Goal: Task Accomplishment & Management: Manage account settings

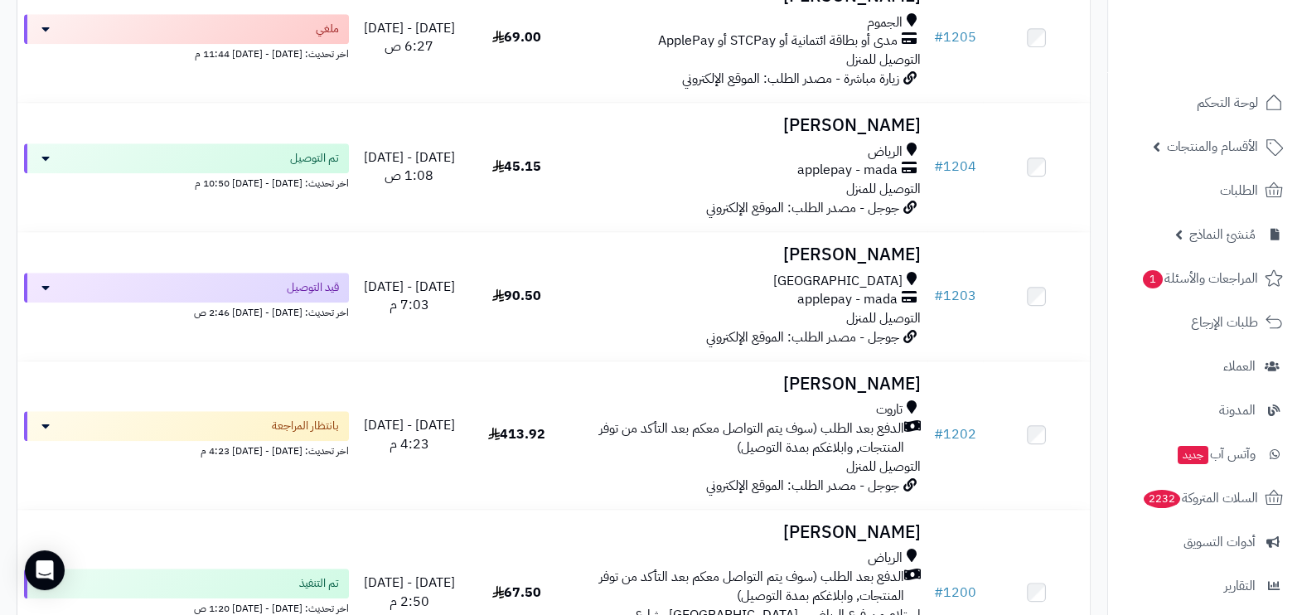
scroll to position [1968, 0]
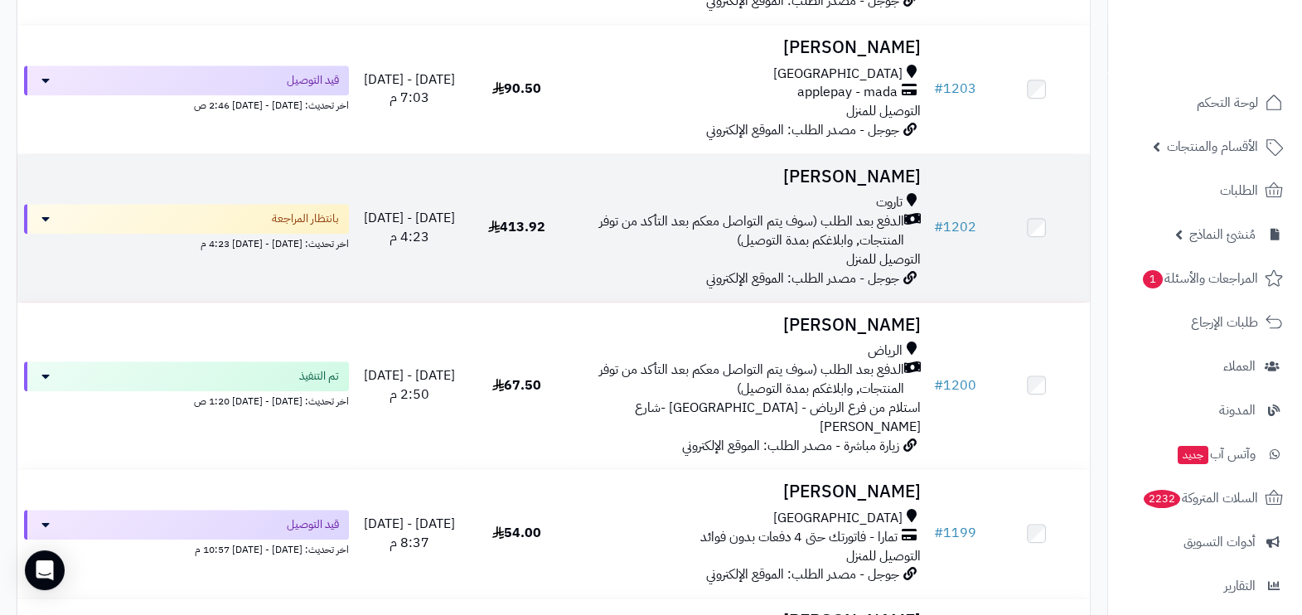
click at [795, 217] on span "الدفع بعد الطلب (سوف يتم التواصل معكم بعد التأكد من توفر المنتجات, وابلاغكم بمد…" at bounding box center [740, 231] width 327 height 38
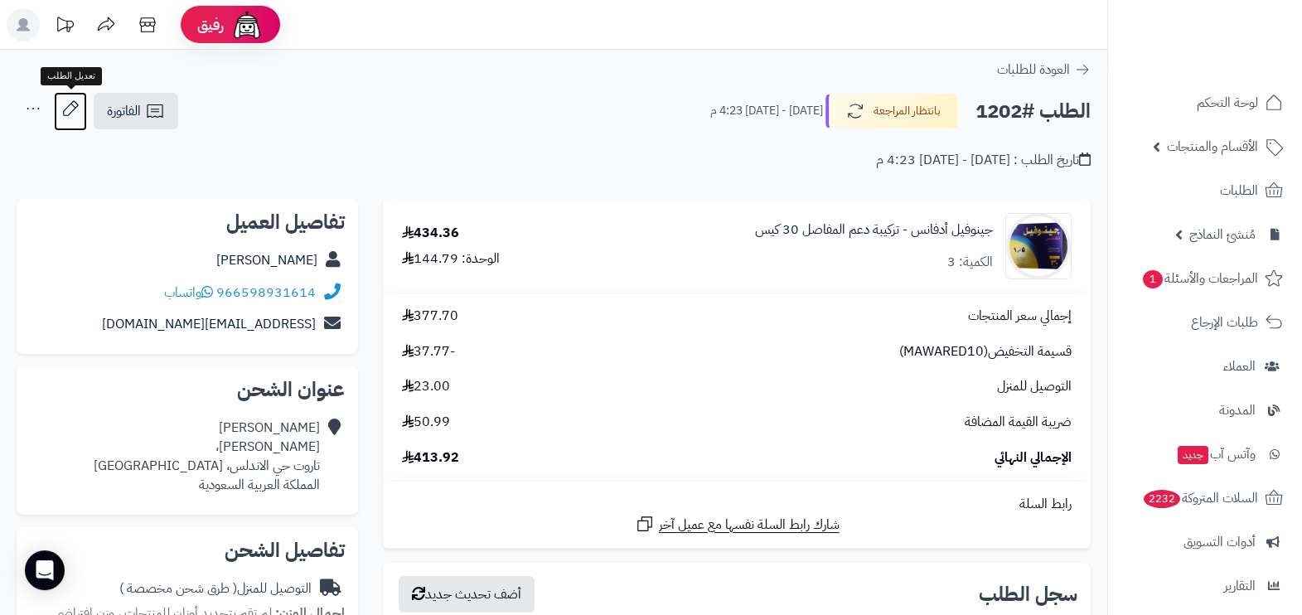
click at [75, 118] on icon at bounding box center [70, 108] width 33 height 33
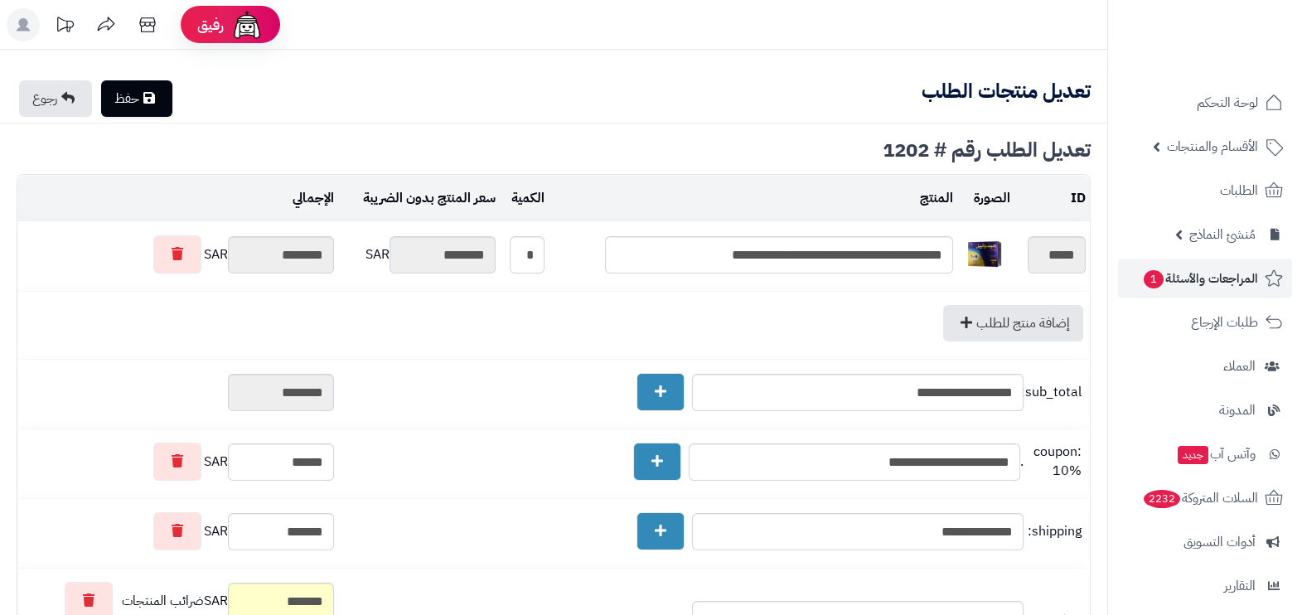
type textarea "**********"
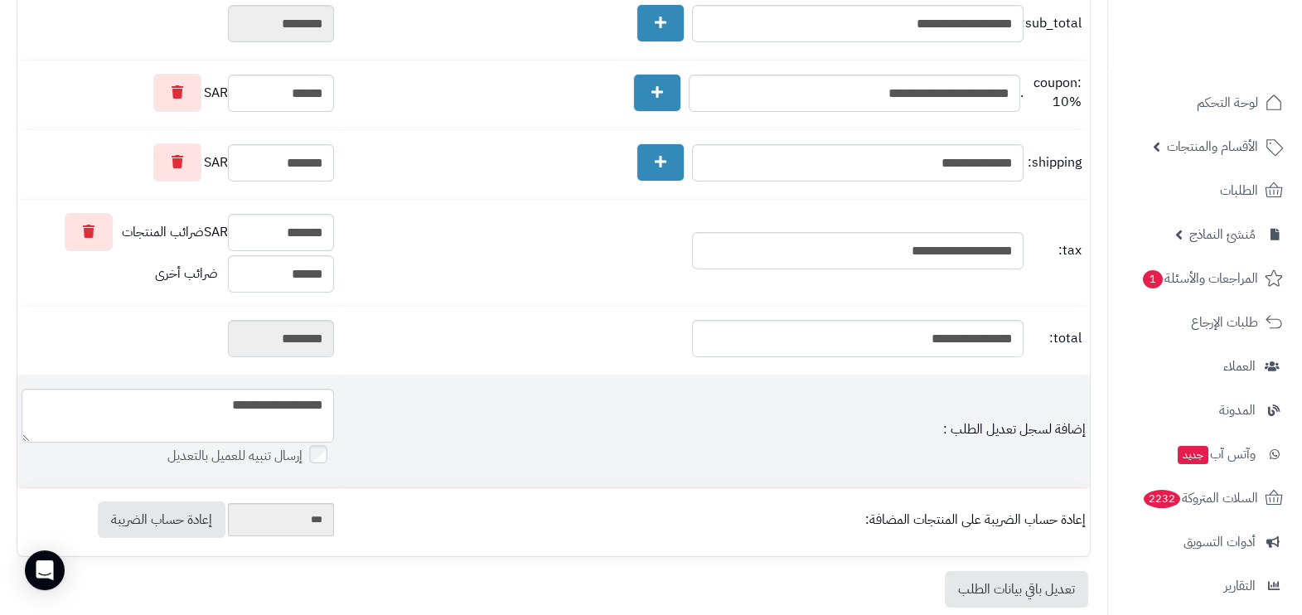
scroll to position [486, 0]
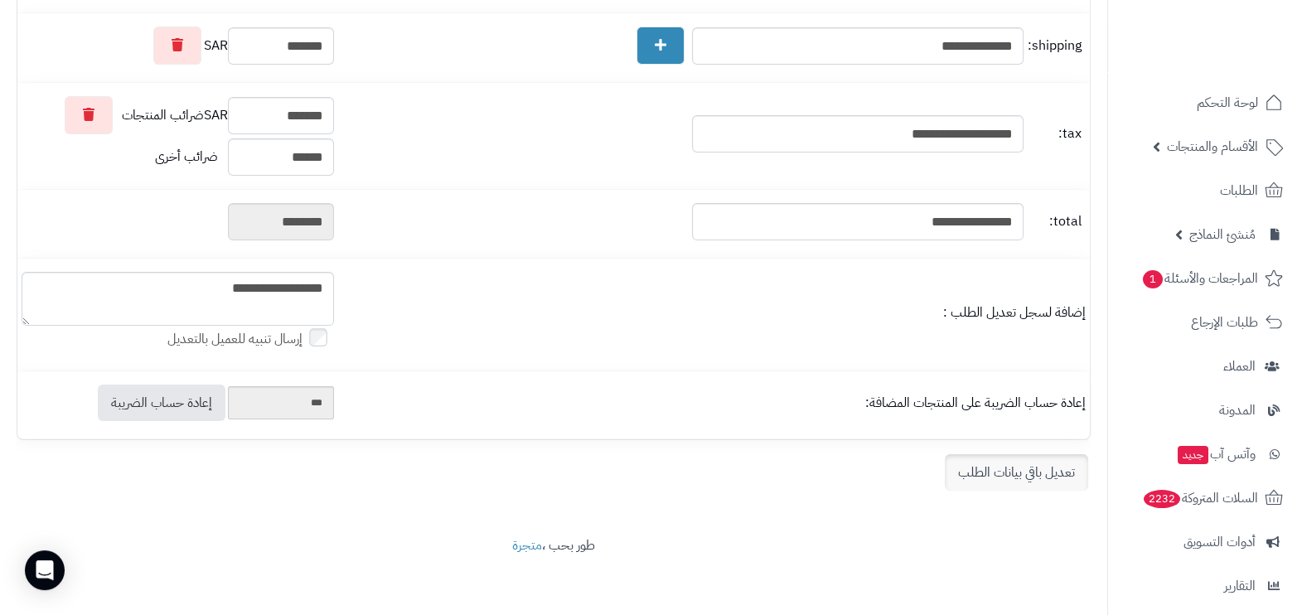
click at [989, 473] on link "تعديل باقي بيانات الطلب" at bounding box center [1016, 472] width 143 height 36
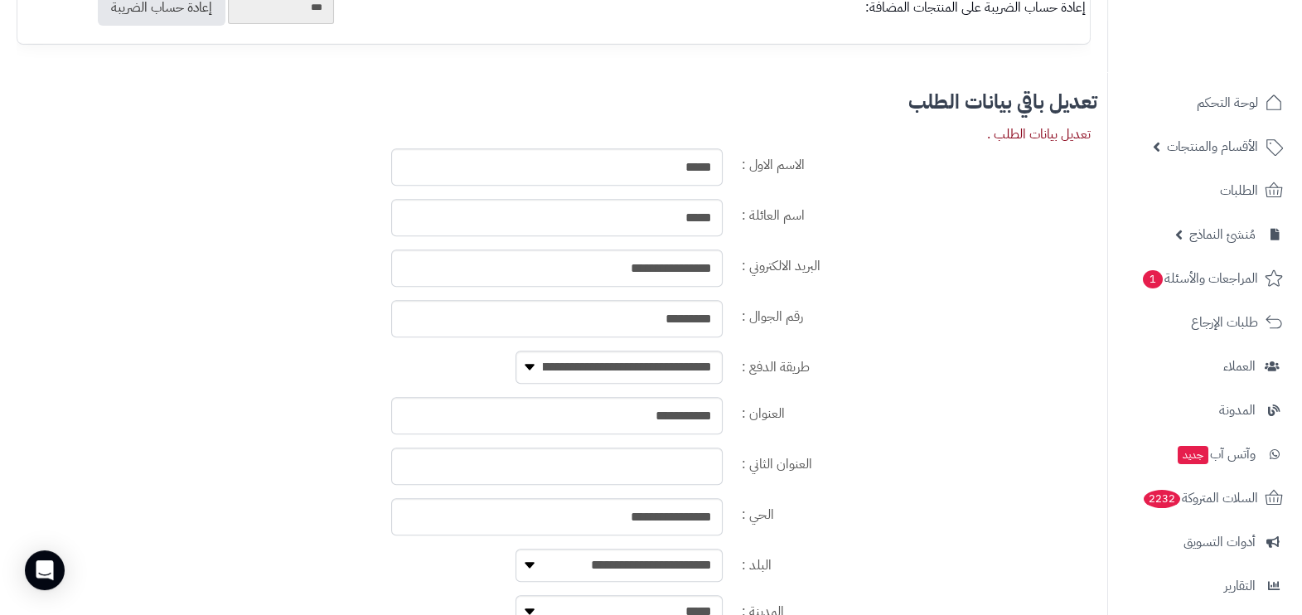
scroll to position [900, 0]
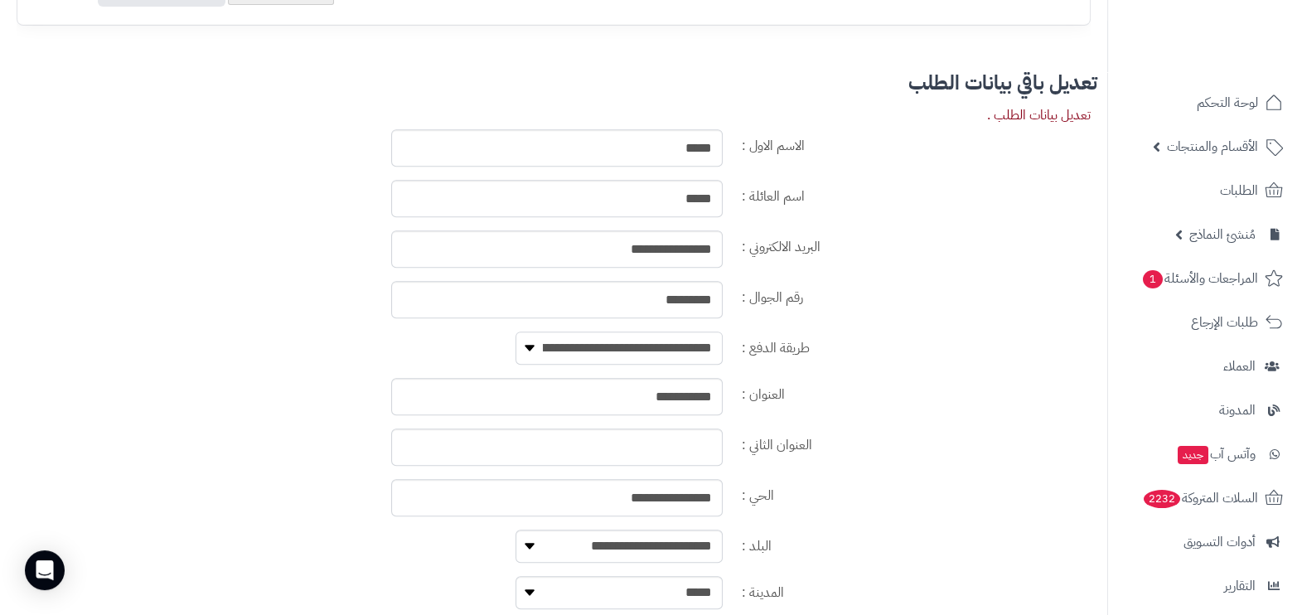
drag, startPoint x: 650, startPoint y: 335, endPoint x: 662, endPoint y: 366, distance: 33.6
click at [650, 335] on select "**********" at bounding box center [618, 347] width 207 height 33
click at [685, 351] on select "**********" at bounding box center [618, 347] width 207 height 33
select select "**********"
click at [515, 331] on select "**********" at bounding box center [618, 347] width 207 height 33
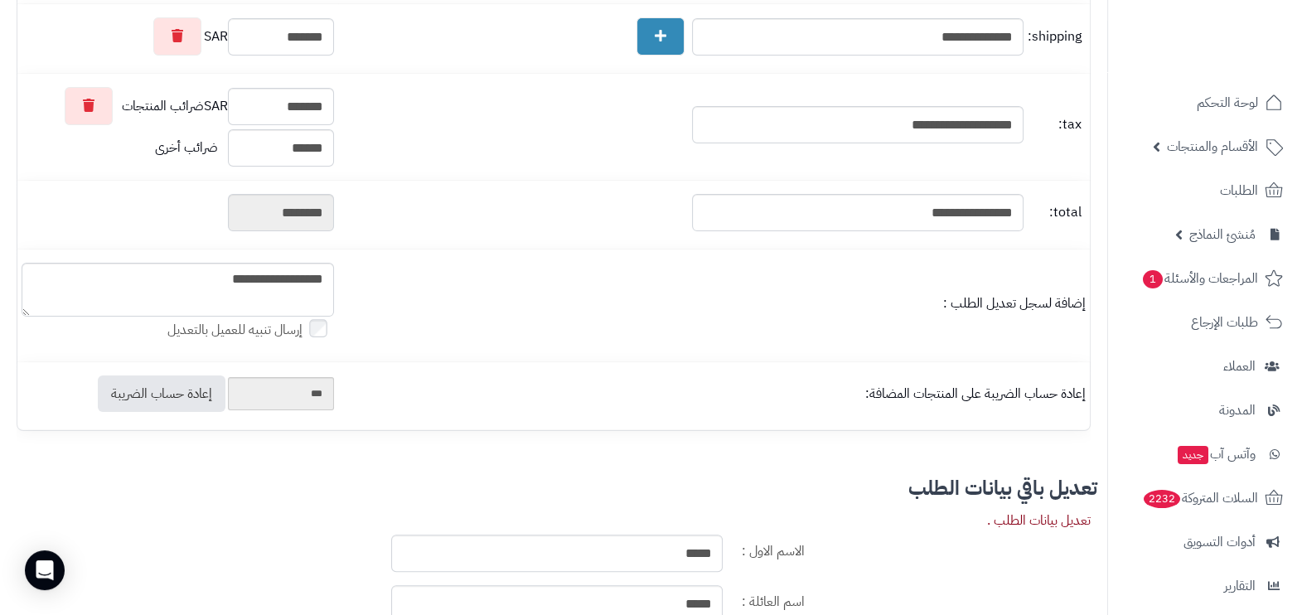
scroll to position [0, 0]
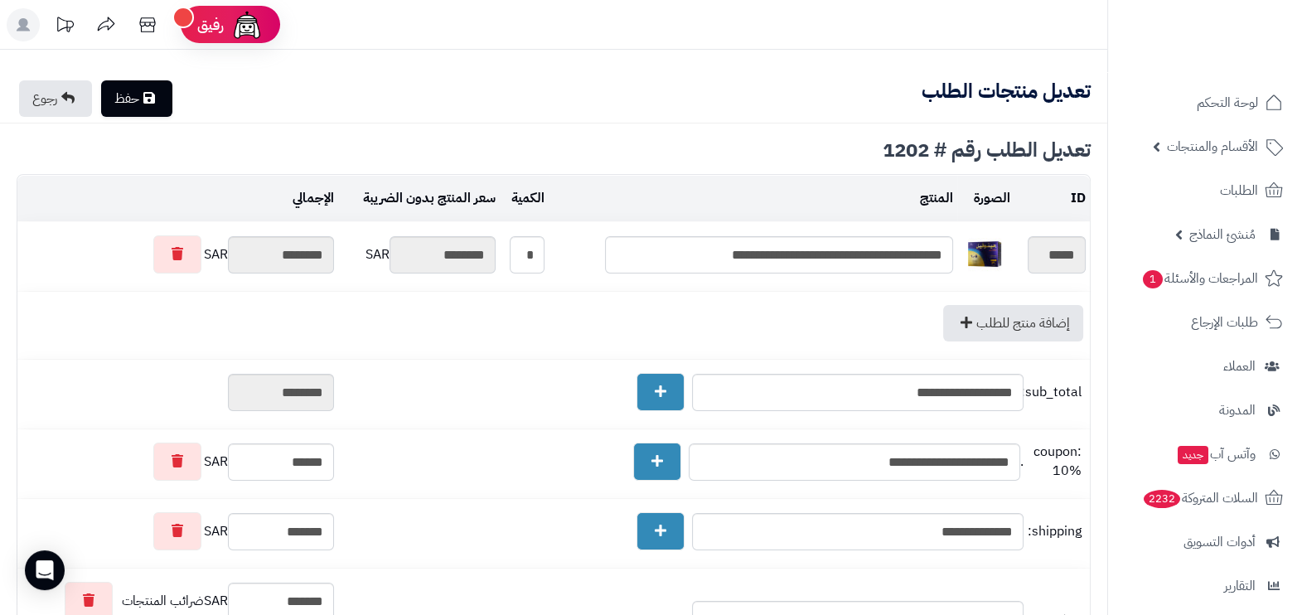
click at [152, 75] on div "تعديل منتجات الطلب حفظ رجوع" at bounding box center [553, 97] width 1107 height 51
click at [147, 98] on link "حفظ" at bounding box center [136, 98] width 71 height 36
type input "**********"
type textarea "**********"
click at [1228, 191] on span "الطلبات" at bounding box center [1239, 190] width 38 height 23
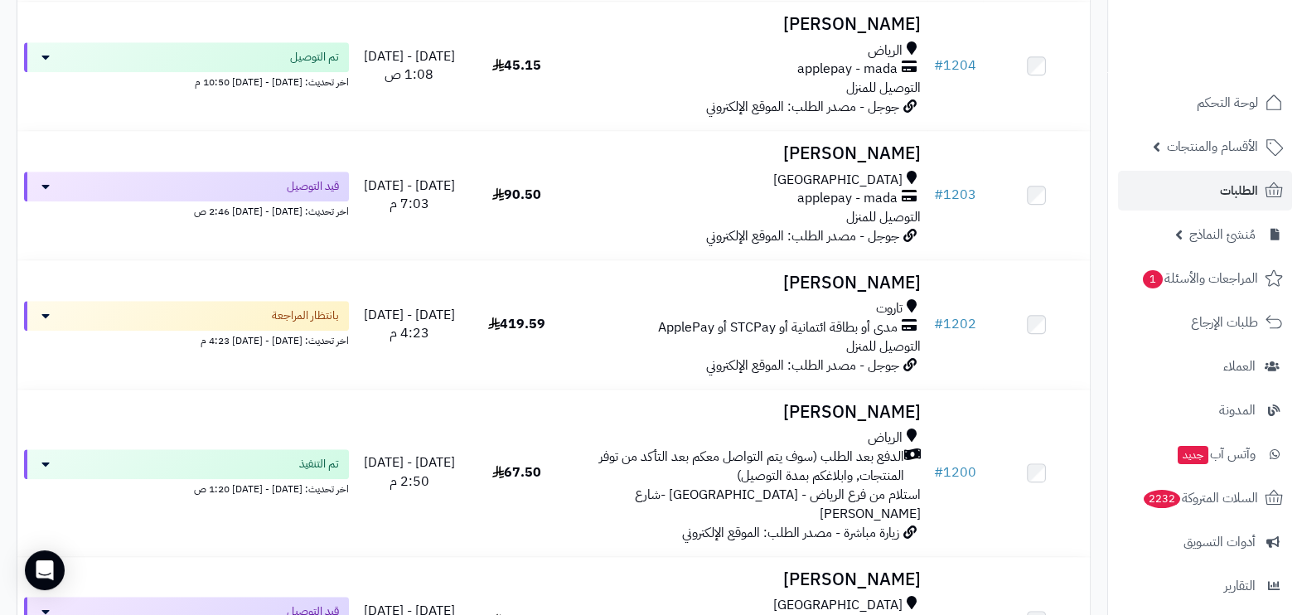
scroll to position [1864, 0]
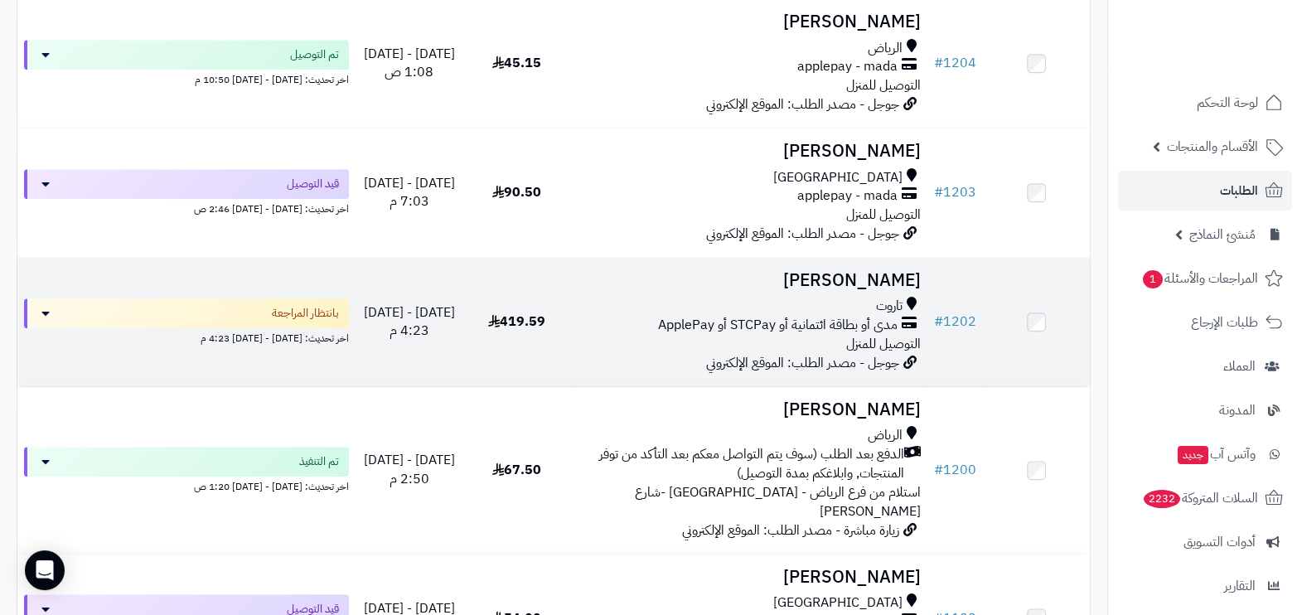
click at [592, 317] on div "مدى أو بطاقة ائتمانية أو STCPay أو ApplePay" at bounding box center [749, 325] width 344 height 19
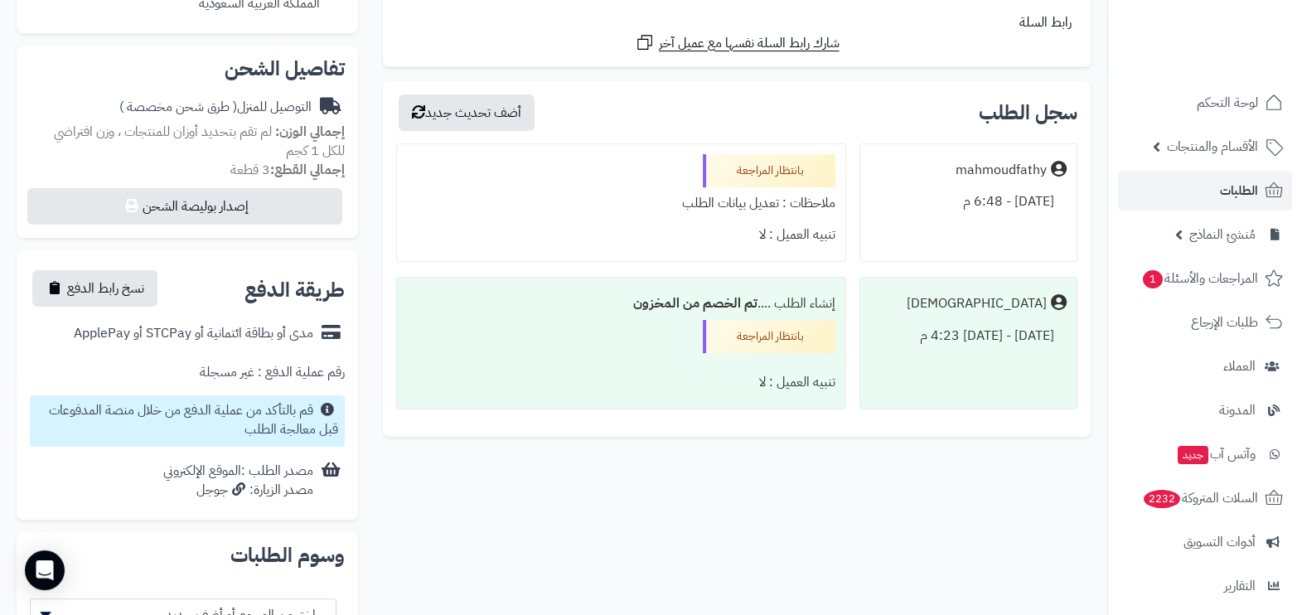
scroll to position [482, 0]
click at [117, 298] on button "نسخ رابط الدفع" at bounding box center [94, 286] width 125 height 36
click at [114, 290] on button "تم النسخ" at bounding box center [78, 286] width 93 height 36
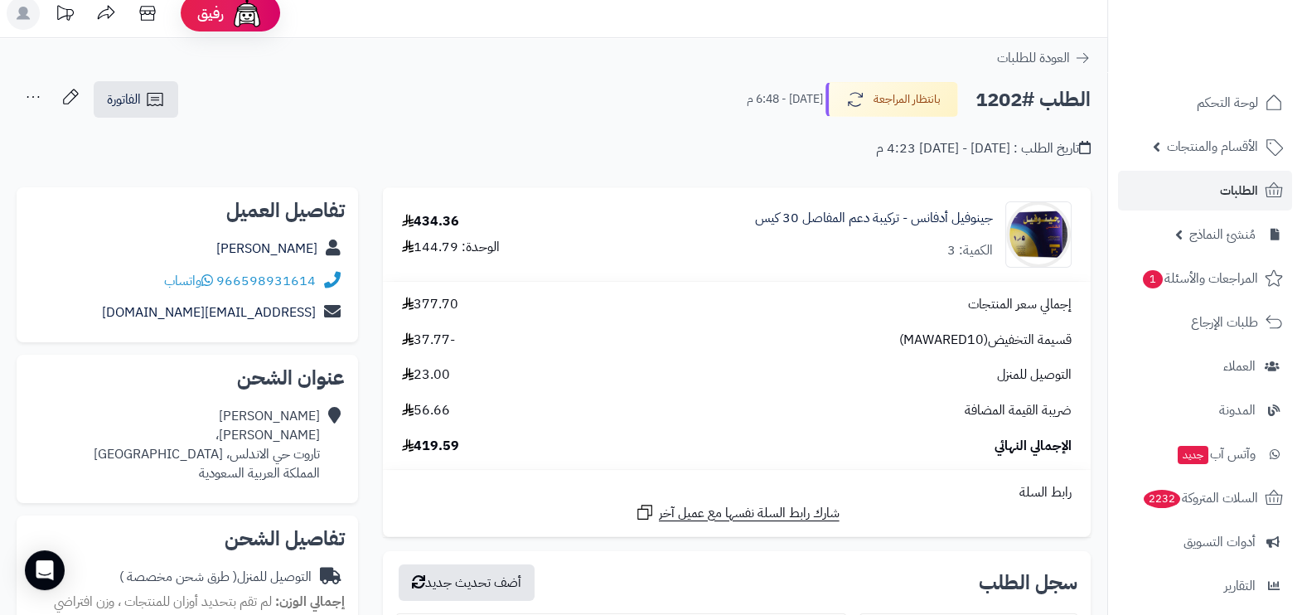
scroll to position [0, 0]
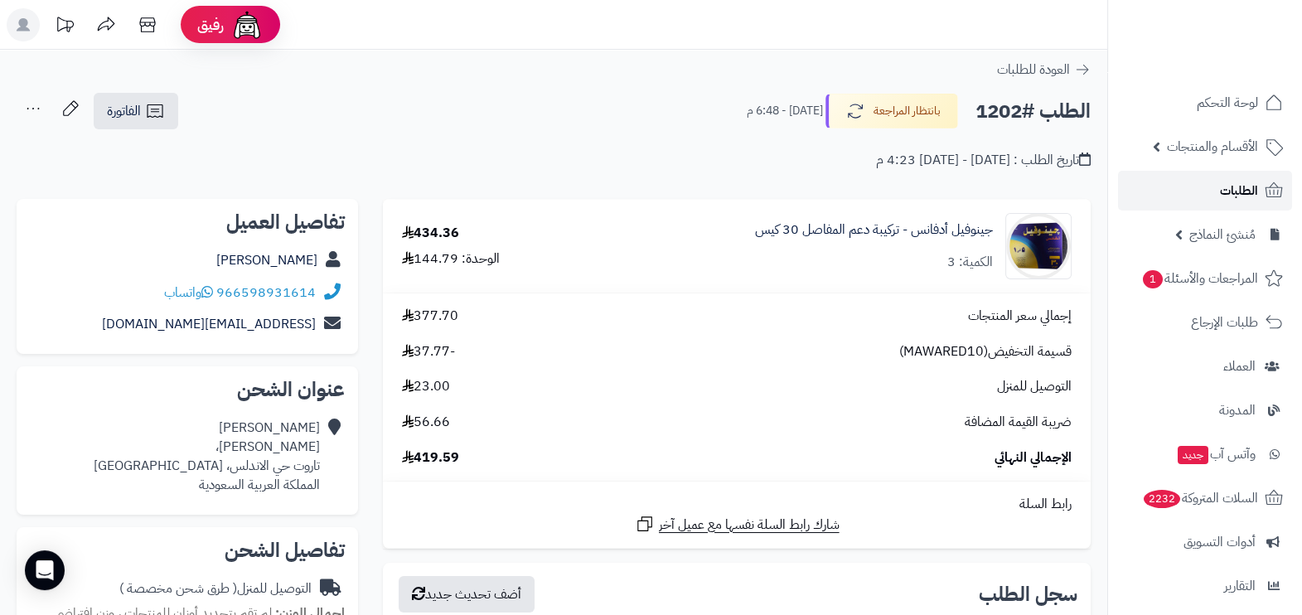
click at [1238, 173] on link "الطلبات" at bounding box center [1205, 191] width 174 height 40
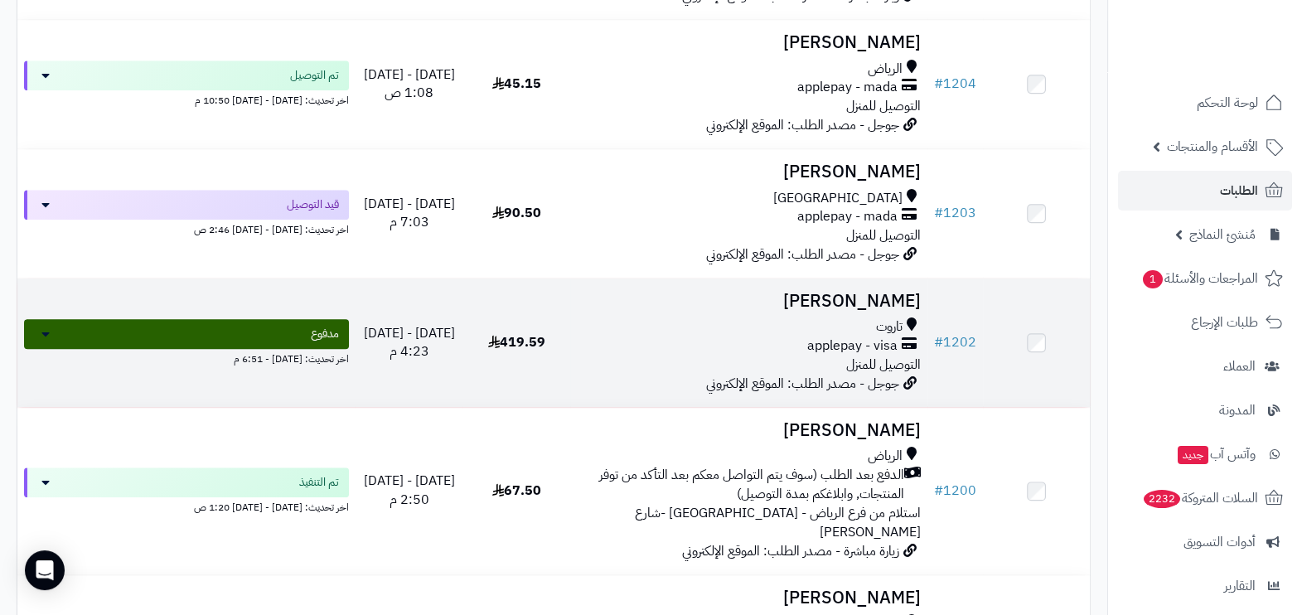
scroll to position [1864, 0]
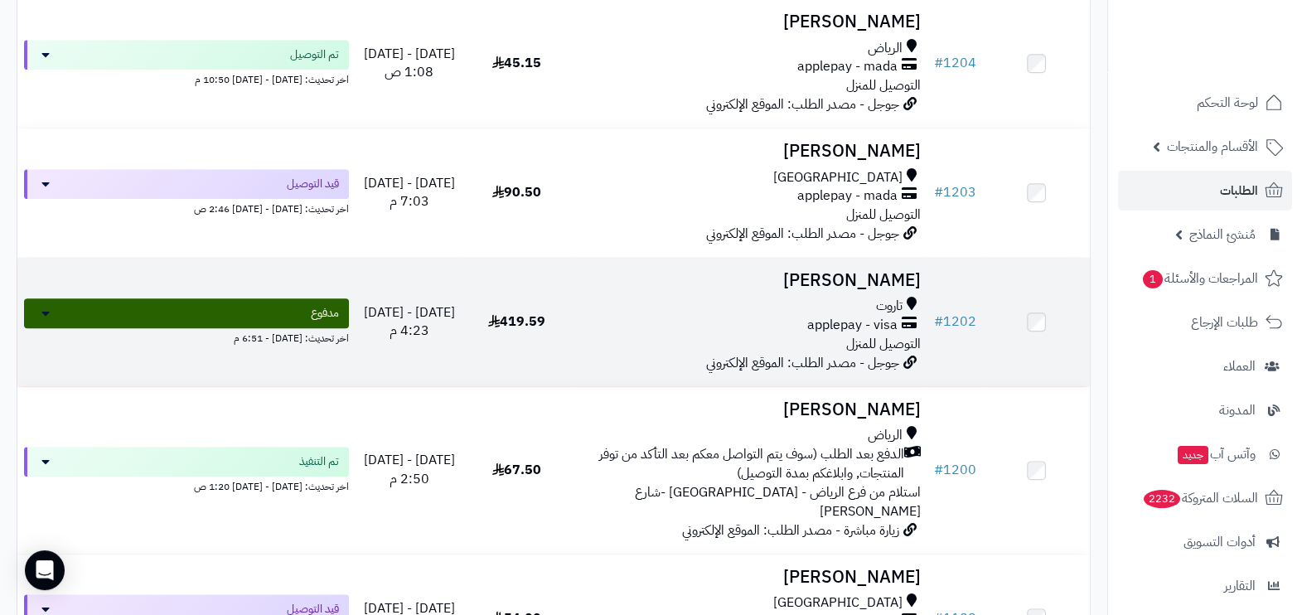
click at [717, 298] on div "تاروت" at bounding box center [749, 306] width 344 height 19
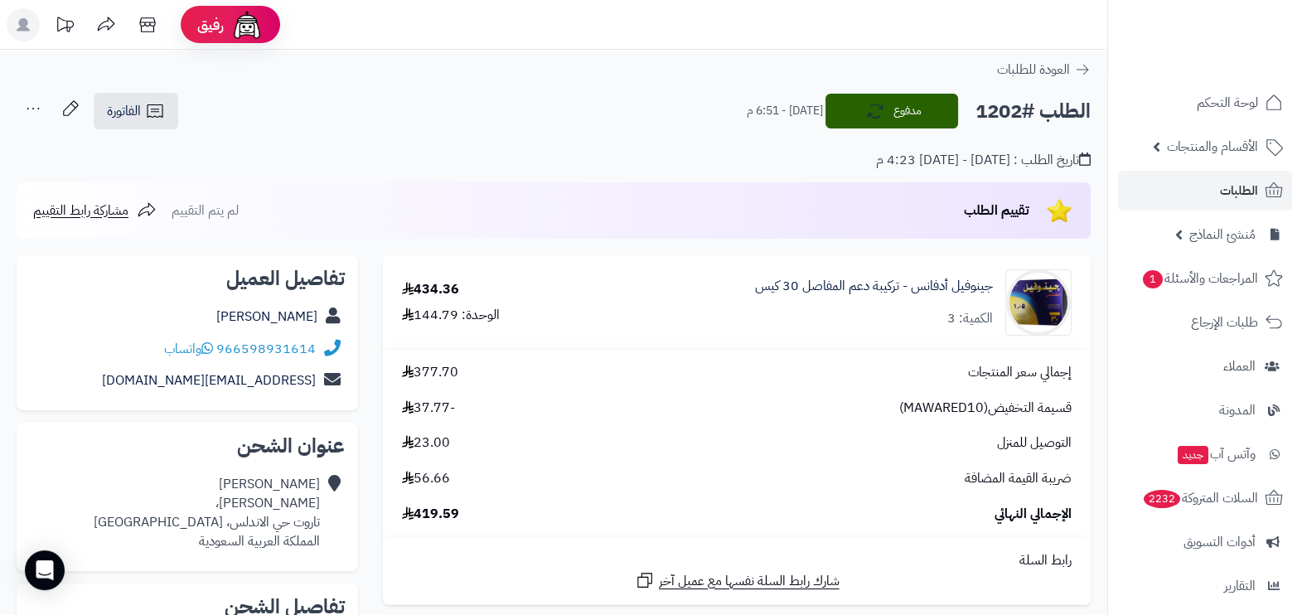
scroll to position [103, 0]
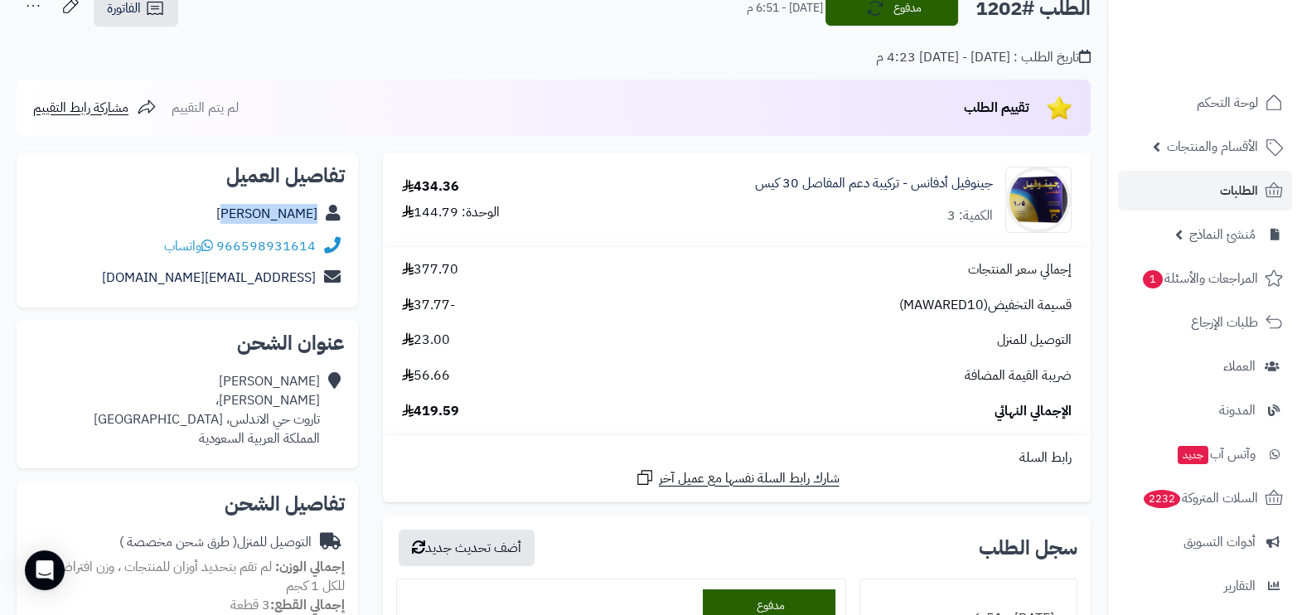
drag, startPoint x: 252, startPoint y: 203, endPoint x: 319, endPoint y: 208, distance: 67.3
click at [319, 208] on div "[PERSON_NAME]" at bounding box center [187, 214] width 315 height 32
copy div "[PERSON_NAME]"
drag, startPoint x: 218, startPoint y: 234, endPoint x: 246, endPoint y: 238, distance: 28.4
click at [246, 238] on div "966598931614 واتساب" at bounding box center [240, 246] width 152 height 19
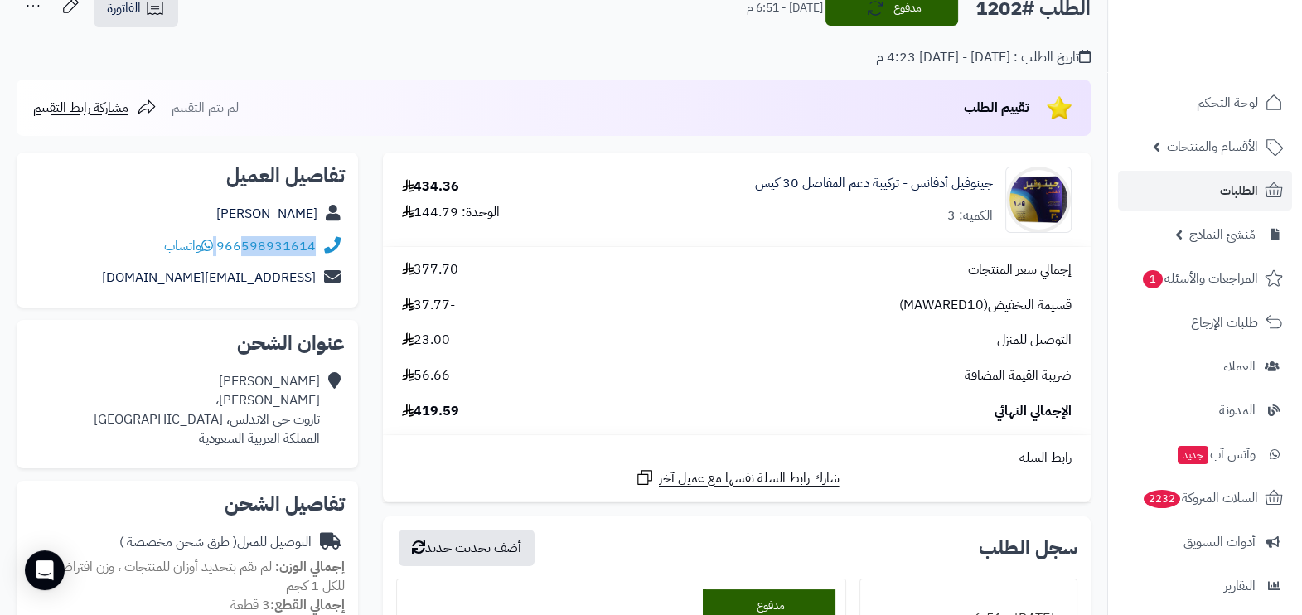
copy div "598931614"
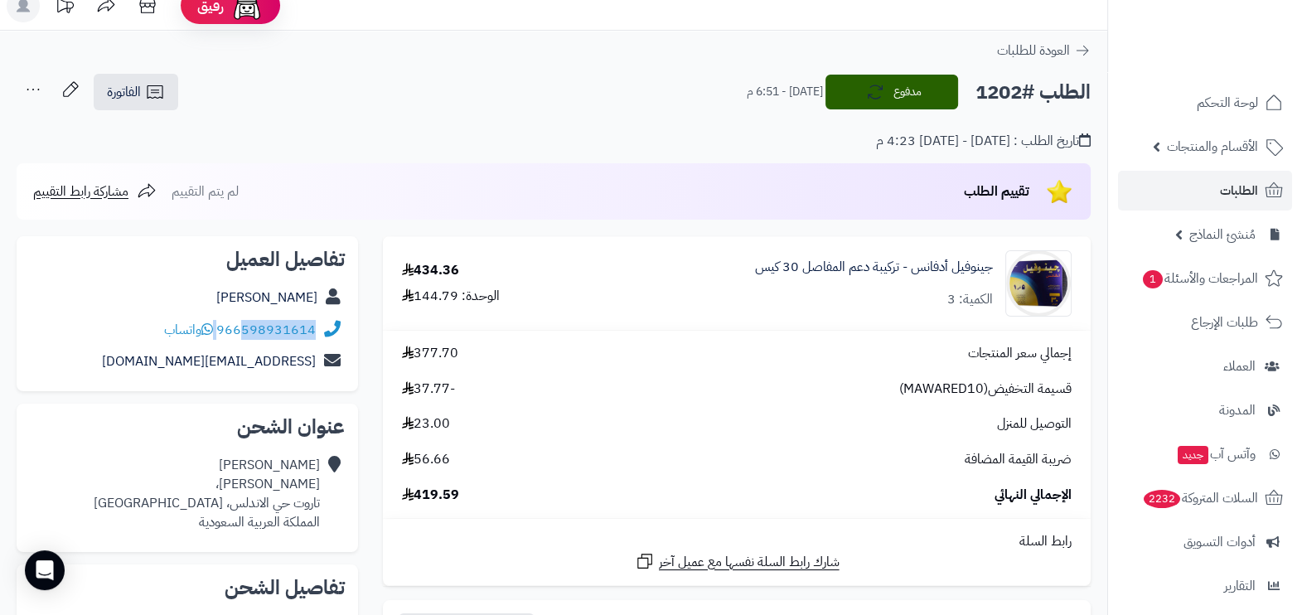
scroll to position [0, 0]
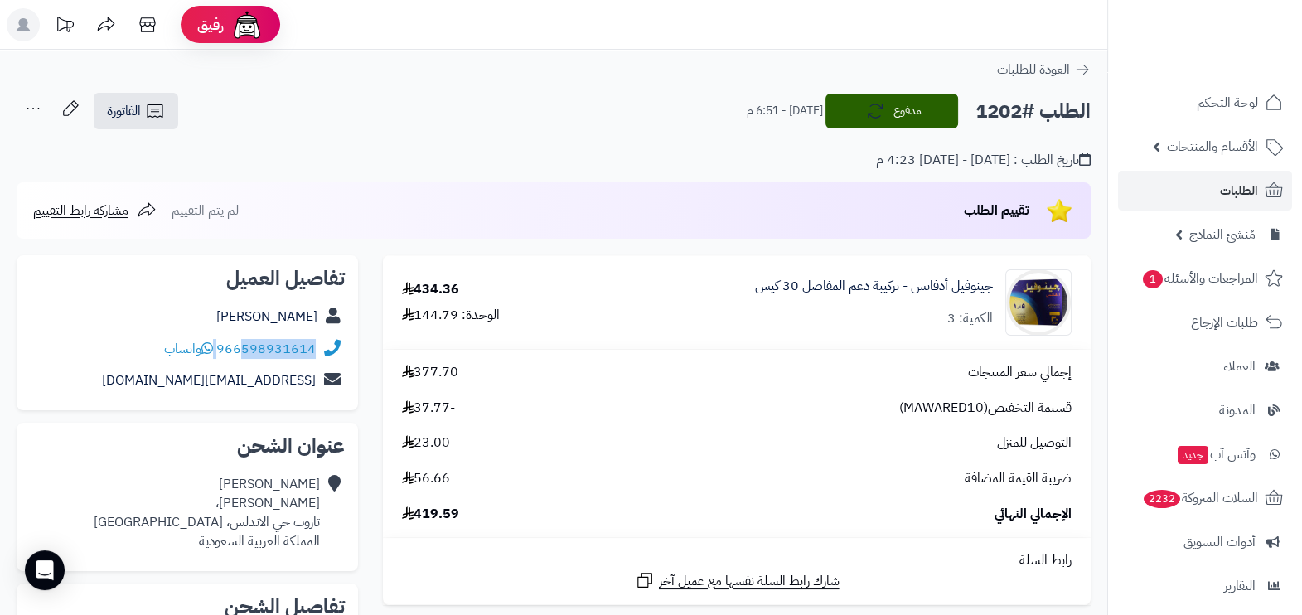
click at [998, 109] on h2 "الطلب #1202" at bounding box center [1032, 111] width 115 height 34
click at [998, 108] on h2 "الطلب #1202" at bounding box center [1032, 111] width 115 height 34
copy h2 "1202"
